Goal: Check status: Check status

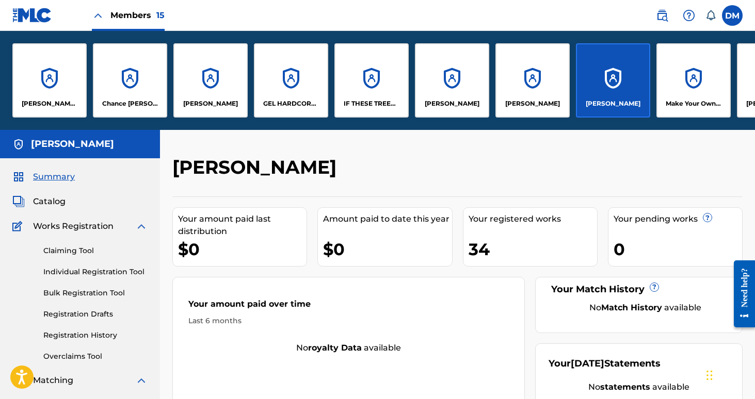
click at [665, 85] on div "Make Your Own Luck Music" at bounding box center [693, 80] width 74 height 74
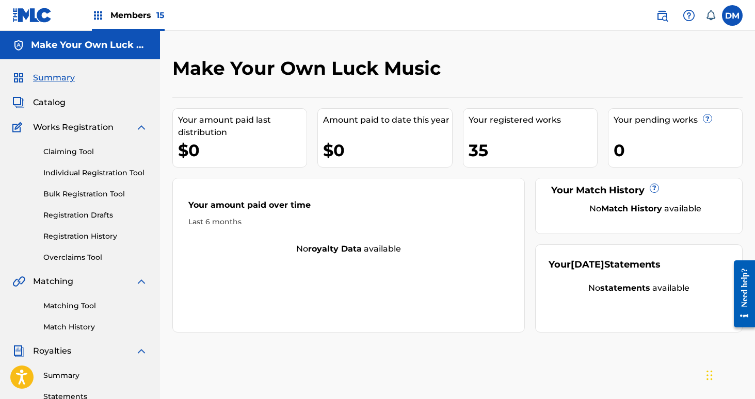
click at [78, 233] on link "Registration History" at bounding box center [95, 236] width 104 height 11
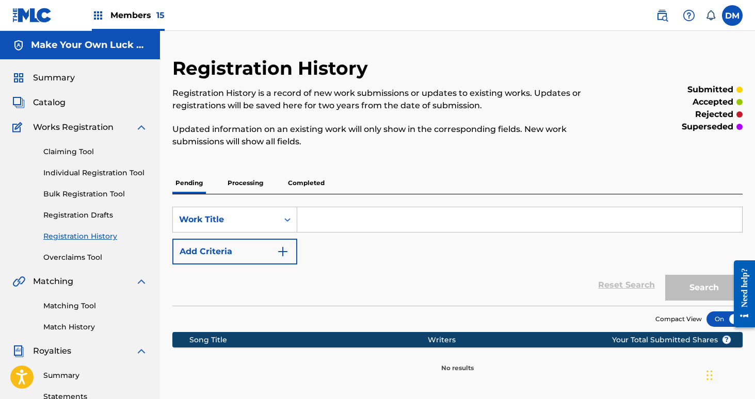
click at [236, 180] on p "Processing" at bounding box center [245, 183] width 42 height 22
click at [306, 183] on p "Completed" at bounding box center [306, 183] width 43 height 22
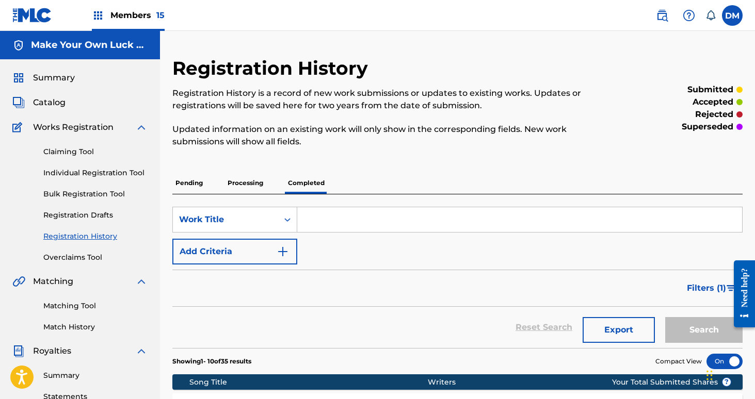
click at [143, 16] on span "Members 15" at bounding box center [137, 15] width 54 height 12
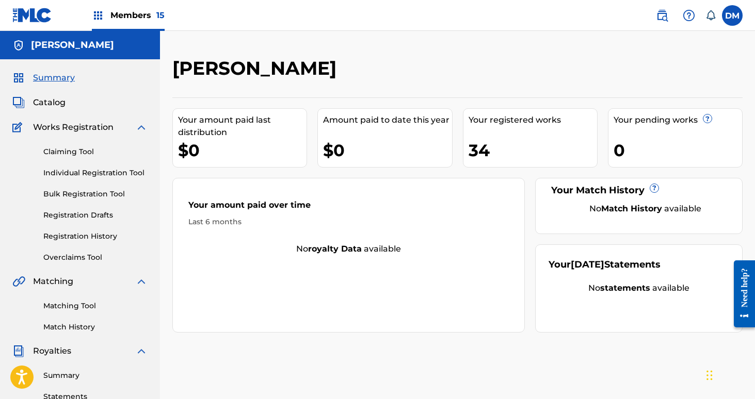
click at [147, 15] on span "Members 15" at bounding box center [137, 15] width 54 height 12
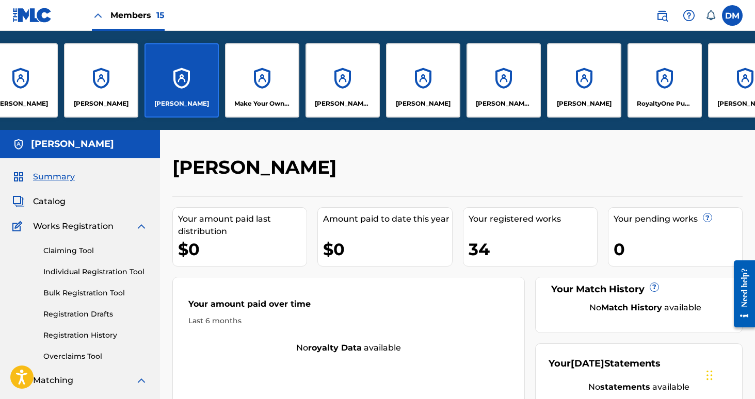
scroll to position [0, 471]
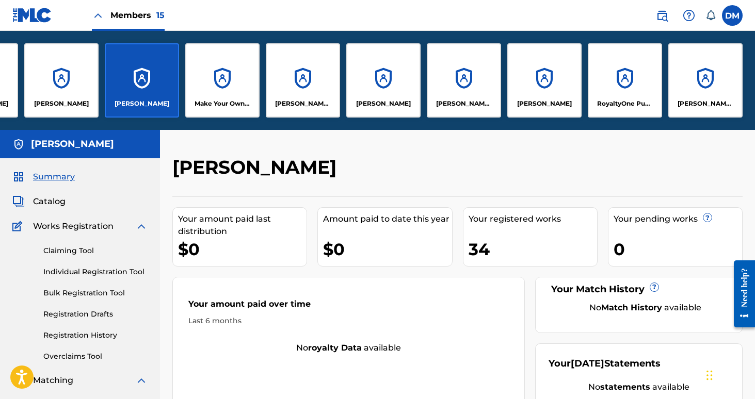
click at [308, 106] on p "[PERSON_NAME] [PERSON_NAME]" at bounding box center [303, 103] width 56 height 9
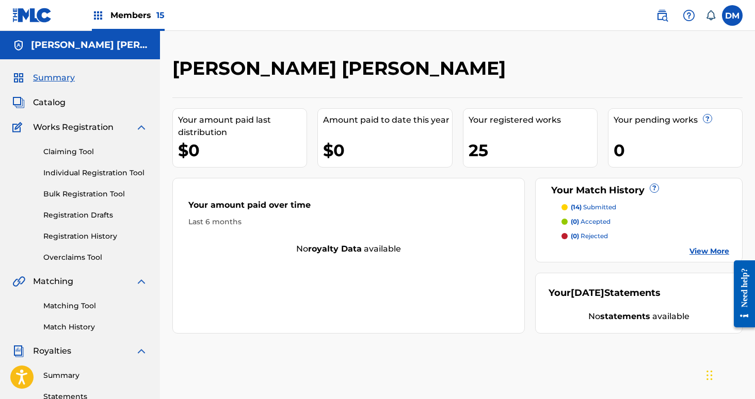
click at [140, 21] on div "Members 15" at bounding box center [128, 15] width 73 height 30
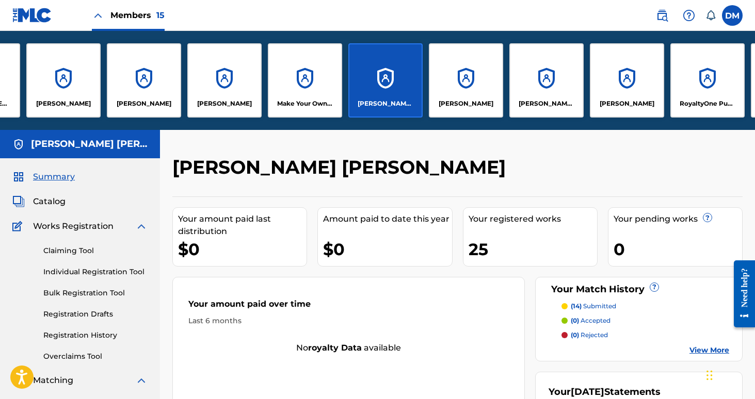
scroll to position [0, 406]
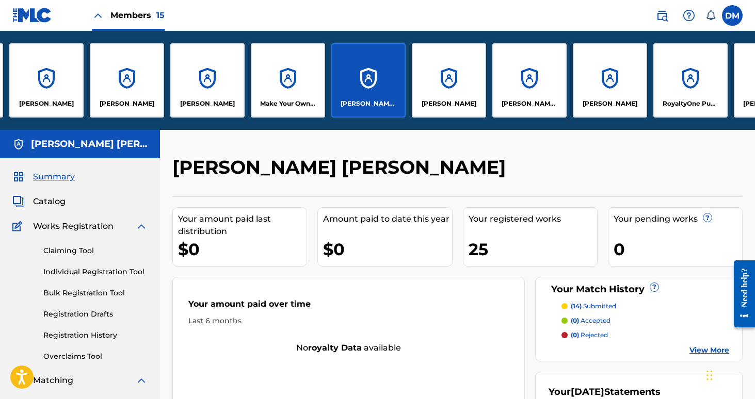
click at [455, 89] on div "[PERSON_NAME]" at bounding box center [449, 80] width 74 height 74
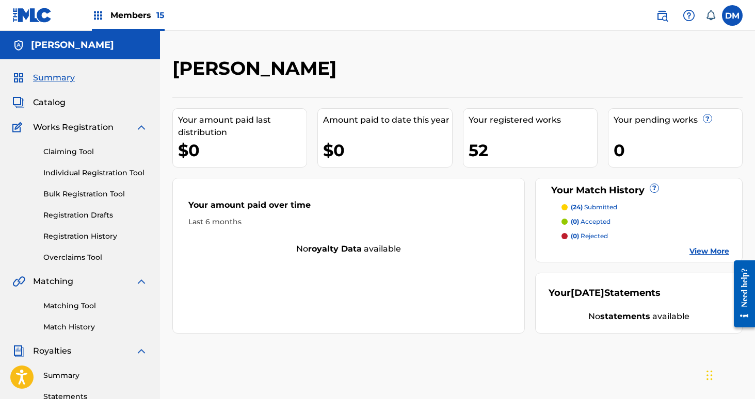
click at [132, 26] on div "Members 15" at bounding box center [128, 15] width 73 height 30
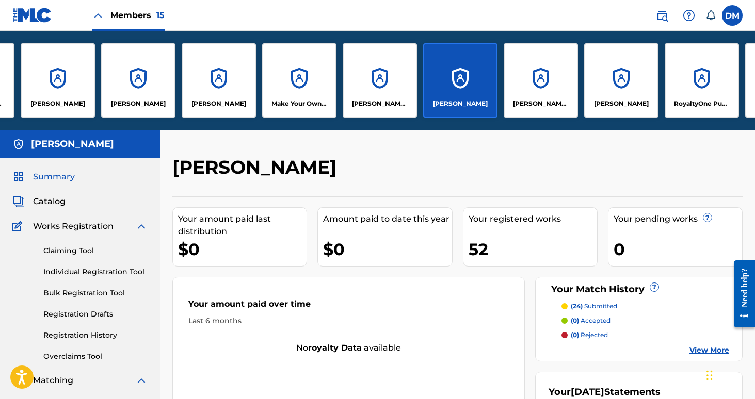
scroll to position [0, 471]
